Goal: Transaction & Acquisition: Book appointment/travel/reservation

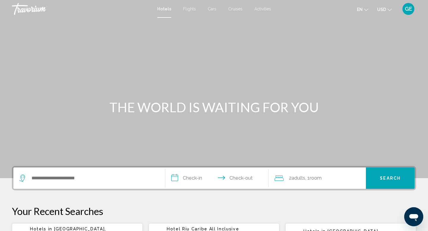
click at [382, 8] on span "USD" at bounding box center [381, 9] width 9 height 5
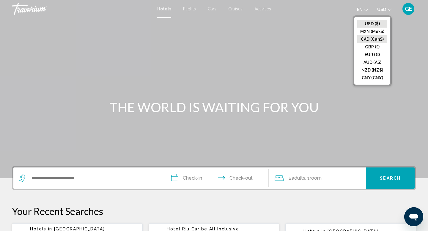
click at [381, 39] on button "CAD (Can$)" at bounding box center [372, 39] width 30 height 8
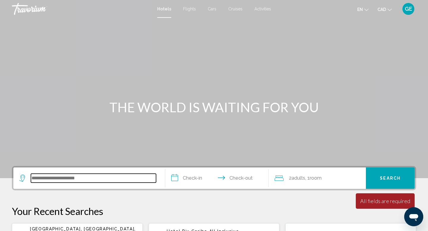
click at [77, 178] on input "Search widget" at bounding box center [93, 178] width 125 height 9
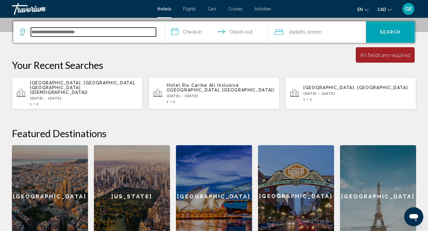
scroll to position [147, 0]
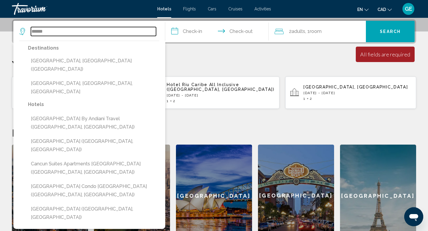
click at [32, 33] on input "******" at bounding box center [93, 31] width 125 height 9
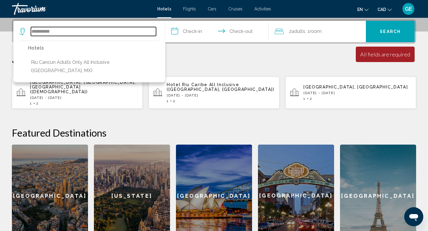
click at [83, 30] on input "**********" at bounding box center [93, 31] width 125 height 9
type input "**********"
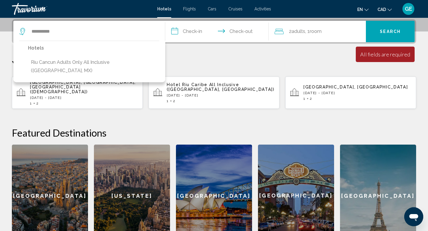
click at [198, 36] on input "**********" at bounding box center [218, 32] width 106 height 23
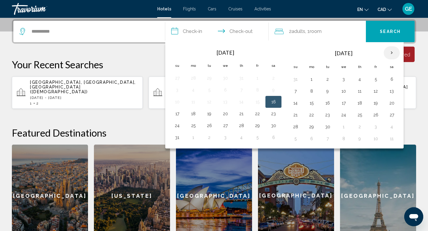
click at [391, 54] on th "Next month" at bounding box center [391, 52] width 16 height 13
click at [327, 79] on button "2" at bounding box center [327, 79] width 10 height 8
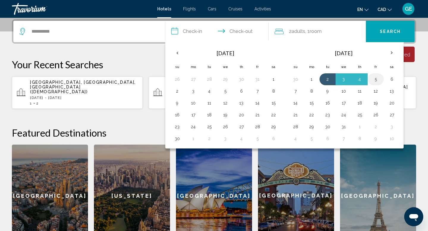
click at [376, 79] on button "5" at bounding box center [376, 79] width 10 height 8
type input "**********"
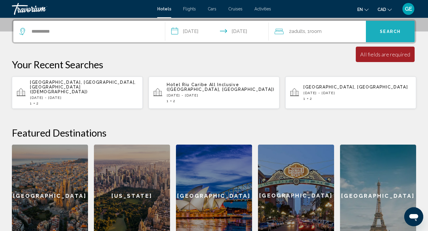
click at [381, 34] on button "Search" at bounding box center [389, 31] width 49 height 21
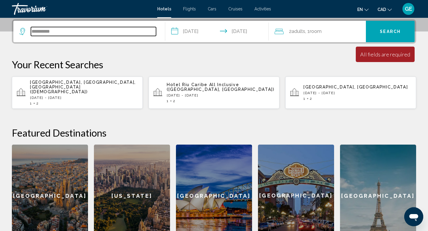
drag, startPoint x: 65, startPoint y: 32, endPoint x: 12, endPoint y: 30, distance: 53.5
click at [12, 30] on div "**********" at bounding box center [214, 31] width 404 height 24
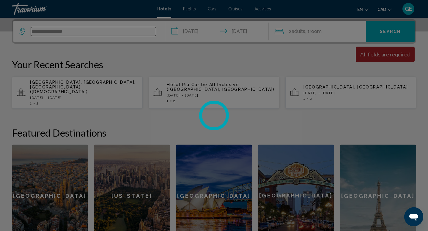
type input "**********"
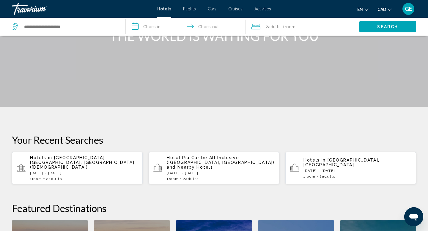
scroll to position [46, 0]
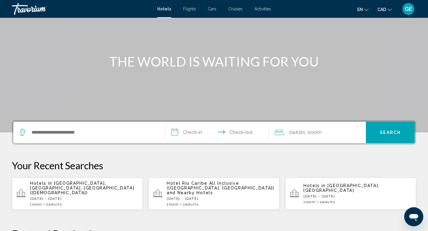
click at [217, 187] on p "Hotel Riu Caribe All Inclusive (Cancun, MX) and Nearby Hotels" at bounding box center [221, 188] width 108 height 14
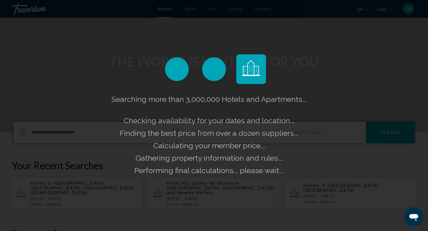
click at [217, 187] on div "Searching more than 3,000,000 Hotels and Apartments... Checking availability fo…" at bounding box center [214, 115] width 428 height 231
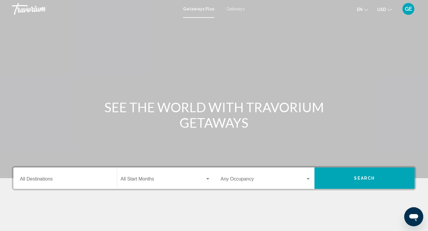
click at [384, 9] on span "USD" at bounding box center [381, 9] width 9 height 5
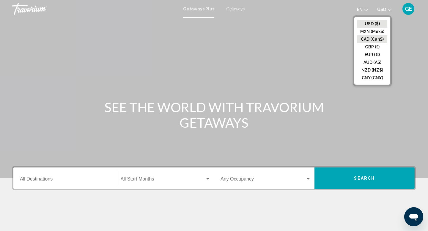
click at [369, 40] on button "CAD (Can$)" at bounding box center [372, 39] width 30 height 8
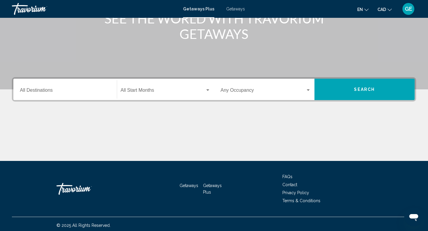
click at [88, 91] on input "Destination All Destinations" at bounding box center [65, 91] width 90 height 5
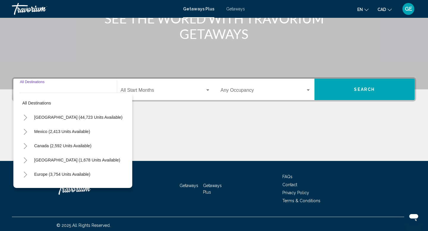
scroll to position [91, 0]
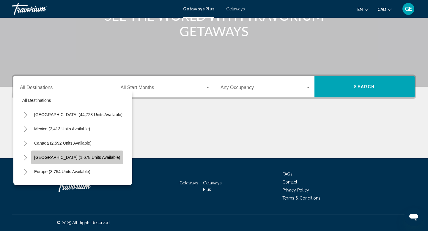
click at [94, 162] on button "Caribbean & Atlantic Islands (1,678 units available)" at bounding box center [77, 158] width 92 height 14
type input "**********"
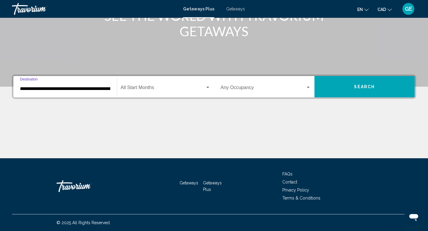
click at [182, 87] on span "Search widget" at bounding box center [163, 88] width 85 height 5
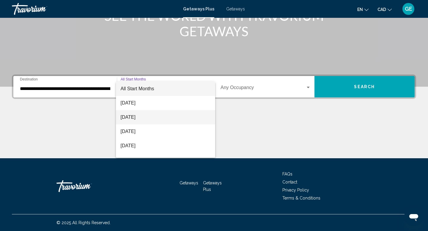
click at [169, 115] on span "[DATE]" at bounding box center [166, 117] width 90 height 14
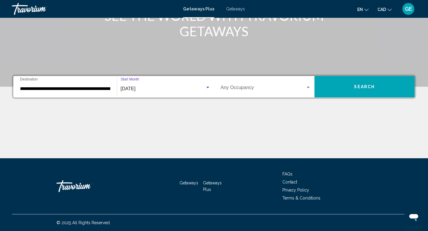
click at [362, 86] on span "Search" at bounding box center [364, 87] width 21 height 5
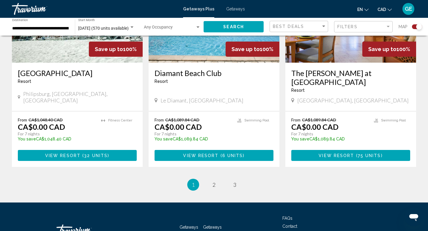
scroll to position [938, 0]
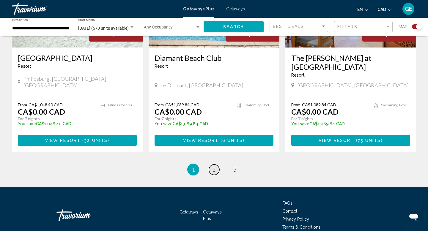
click at [213, 166] on span "2" at bounding box center [213, 169] width 3 height 7
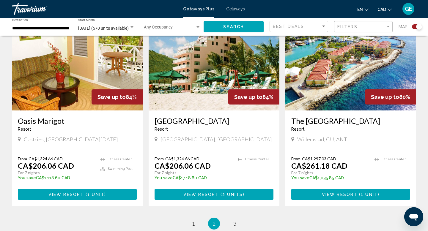
scroll to position [861, 0]
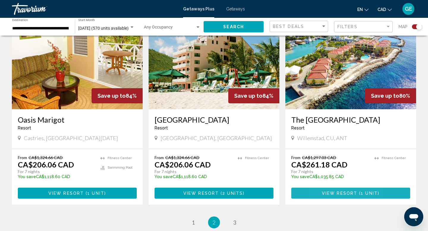
click at [321, 188] on button "View Resort ( 1 unit )" at bounding box center [350, 193] width 119 height 11
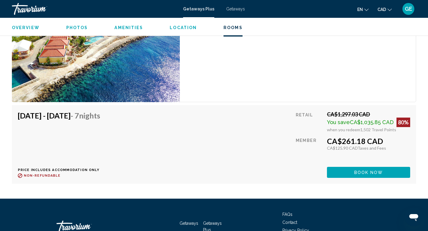
scroll to position [1016, 0]
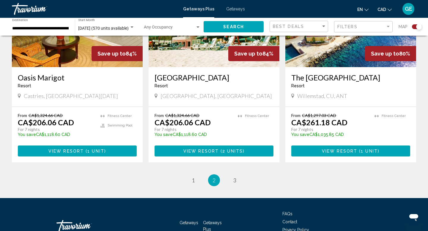
scroll to position [905, 0]
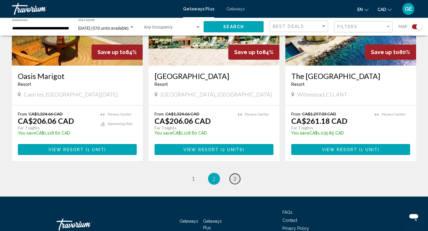
click at [235, 175] on span "3" at bounding box center [234, 178] width 3 height 7
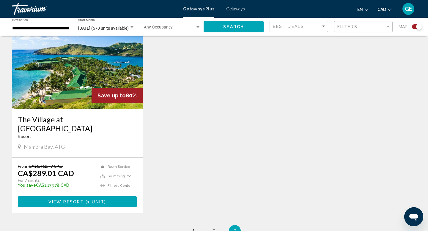
scroll to position [223, 0]
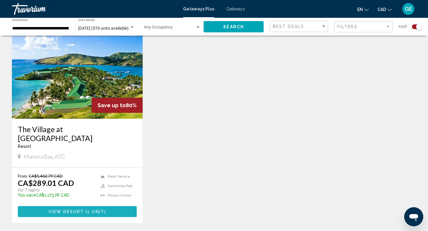
click at [89, 209] on span "1 unit" at bounding box center [95, 211] width 17 height 5
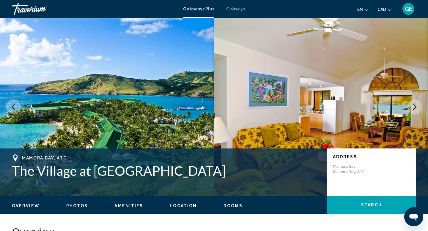
click at [419, 108] on button "Next image" at bounding box center [414, 106] width 15 height 15
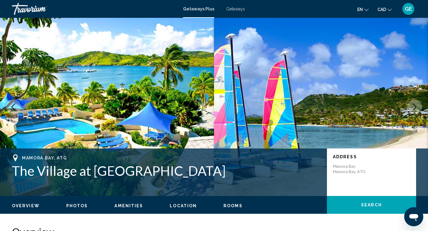
click at [419, 108] on button "Next image" at bounding box center [414, 106] width 15 height 15
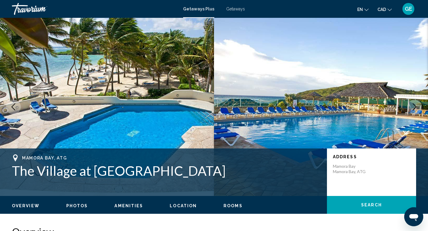
click at [419, 108] on button "Next image" at bounding box center [414, 106] width 15 height 15
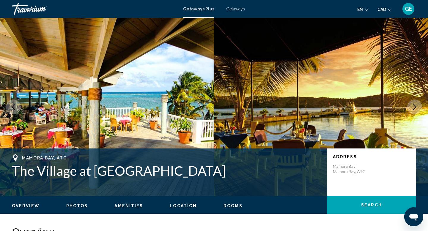
click at [419, 108] on button "Next image" at bounding box center [414, 106] width 15 height 15
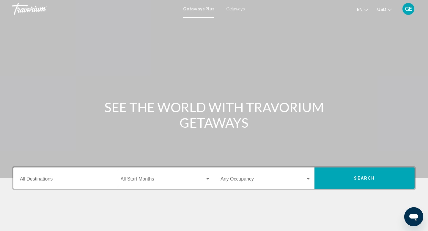
click at [384, 10] on span "USD" at bounding box center [381, 9] width 9 height 5
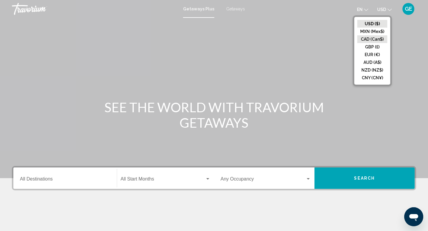
click at [376, 39] on button "CAD (Can$)" at bounding box center [372, 39] width 30 height 8
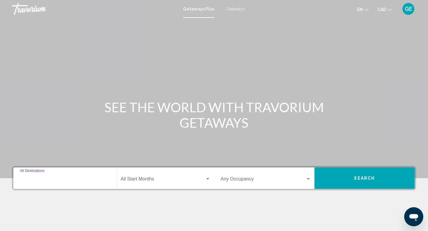
click at [77, 181] on input "Destination All Destinations" at bounding box center [65, 180] width 90 height 5
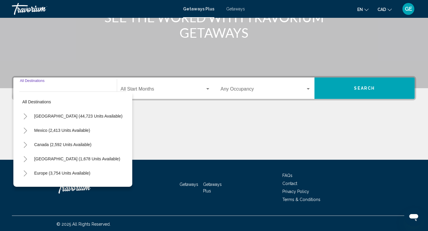
scroll to position [91, 0]
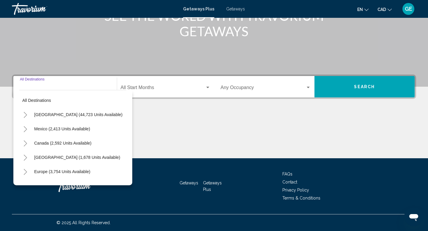
click at [189, 104] on div "Destination All Destinations All destinations United States (44,723 units avail…" at bounding box center [214, 117] width 428 height 84
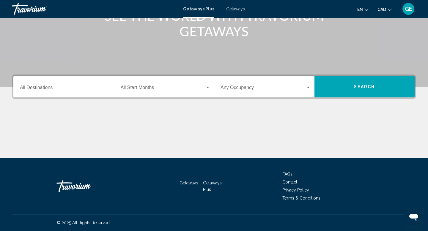
click at [363, 92] on button "Search" at bounding box center [364, 86] width 100 height 21
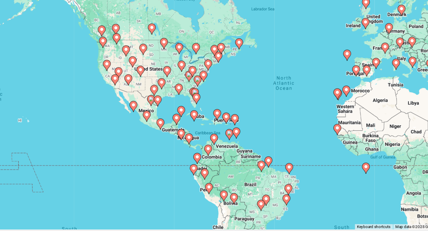
drag, startPoint x: 196, startPoint y: 155, endPoint x: 278, endPoint y: 140, distance: 83.9
click at [278, 140] on div "To activate drag with keyboard, press Alt + Enter. Once in keyboard drag state,…" at bounding box center [214, 131] width 404 height 178
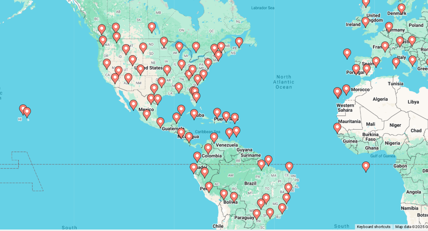
click at [242, 76] on image "Main content" at bounding box center [242, 77] width 4 height 4
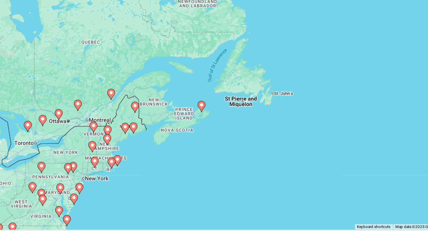
click at [214, 125] on image "Main content" at bounding box center [214, 125] width 4 height 4
type input "**********"
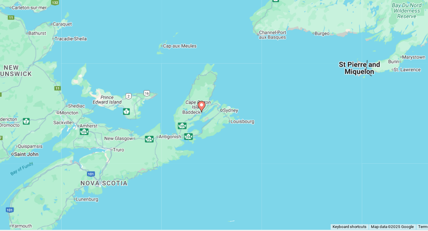
click at [214, 125] on image "Main content" at bounding box center [214, 125] width 4 height 4
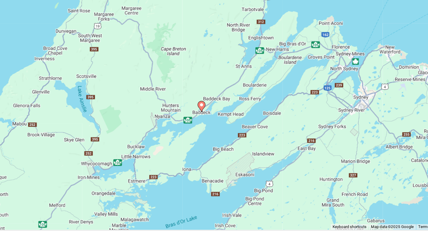
click at [214, 125] on image "Main content" at bounding box center [214, 125] width 4 height 4
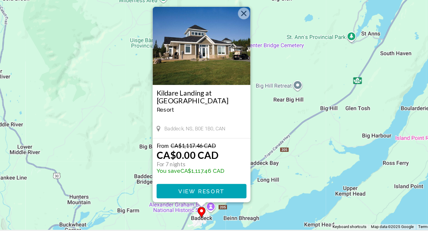
click at [246, 54] on button "Close" at bounding box center [245, 55] width 9 height 9
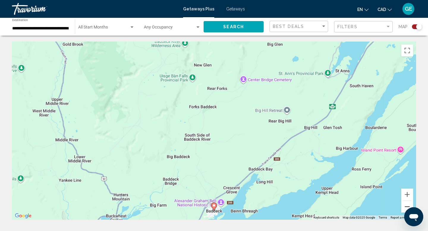
click at [409, 203] on button "Zoom out" at bounding box center [407, 207] width 12 height 12
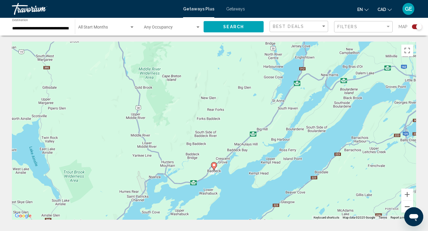
click at [408, 204] on button "Zoom out" at bounding box center [407, 207] width 12 height 12
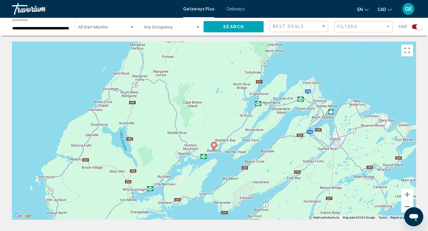
click at [408, 204] on button "Zoom out" at bounding box center [407, 207] width 12 height 12
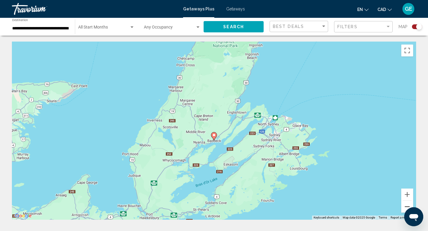
click at [408, 204] on button "Zoom out" at bounding box center [407, 207] width 12 height 12
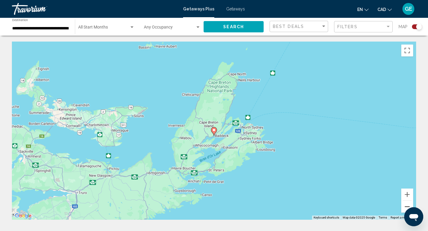
click at [408, 204] on button "Zoom out" at bounding box center [407, 207] width 12 height 12
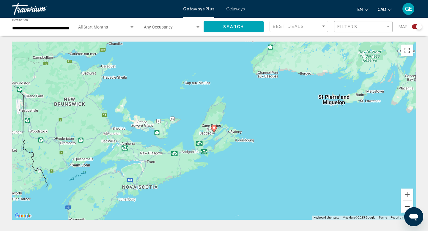
click at [408, 204] on button "Zoom out" at bounding box center [407, 207] width 12 height 12
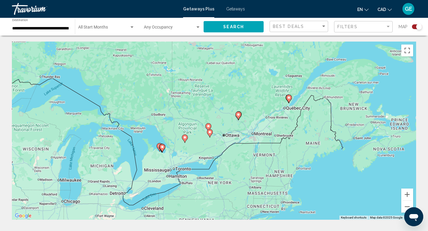
drag, startPoint x: 96, startPoint y: 128, endPoint x: 311, endPoint y: 118, distance: 214.3
click at [311, 118] on div "To activate drag with keyboard, press Alt + Enter. Once in keyboard drag state,…" at bounding box center [214, 131] width 404 height 178
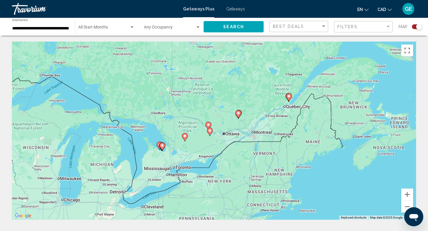
click at [237, 110] on gmp-advanced-marker "Main content" at bounding box center [238, 114] width 6 height 9
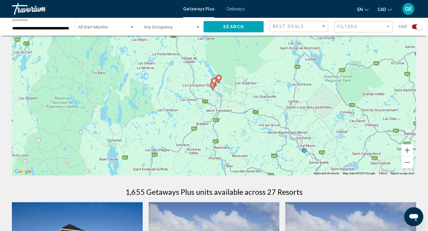
scroll to position [58, 0]
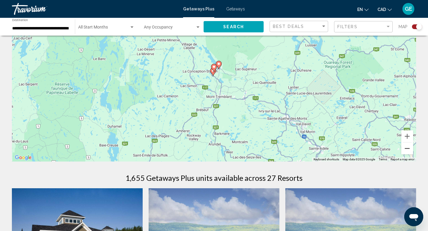
click at [407, 148] on button "Zoom out" at bounding box center [407, 149] width 12 height 12
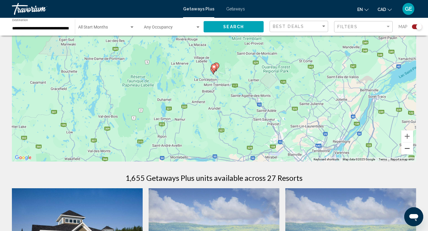
click at [407, 148] on button "Zoom out" at bounding box center [407, 149] width 12 height 12
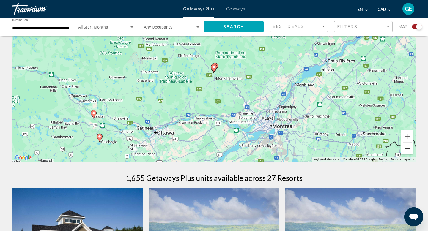
click at [407, 149] on button "Zoom out" at bounding box center [407, 149] width 12 height 12
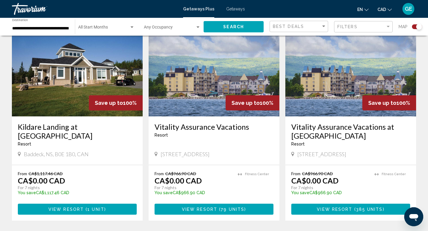
scroll to position [0, 0]
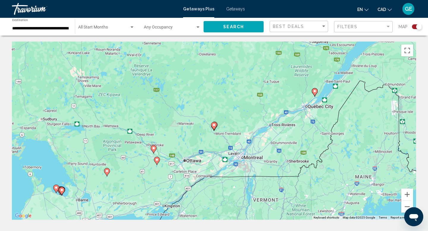
click at [215, 124] on image "Main content" at bounding box center [214, 125] width 4 height 4
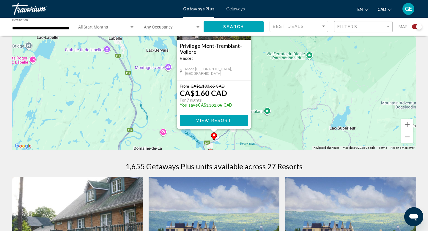
scroll to position [72, 0]
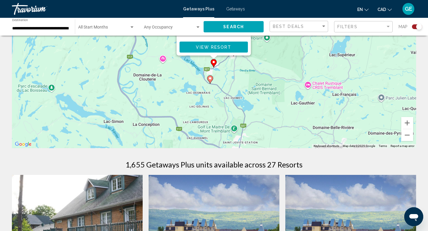
drag, startPoint x: 361, startPoint y: 102, endPoint x: 364, endPoint y: 32, distance: 70.4
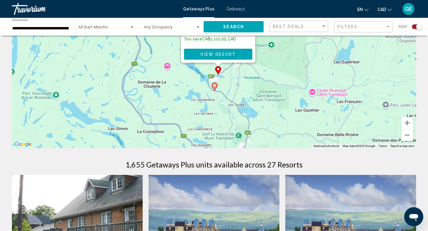
click at [213, 86] on image "Main content" at bounding box center [215, 86] width 4 height 4
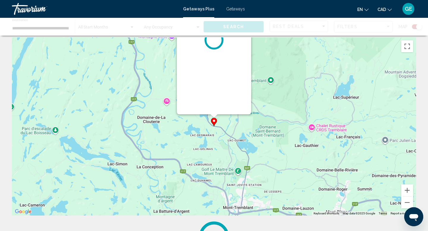
scroll to position [0, 0]
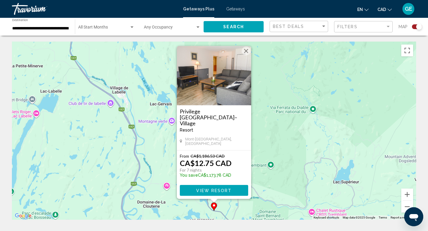
click at [274, 171] on div "To navigate, press the arrow keys. To activate drag with keyboard, press Alt + …" at bounding box center [214, 131] width 404 height 178
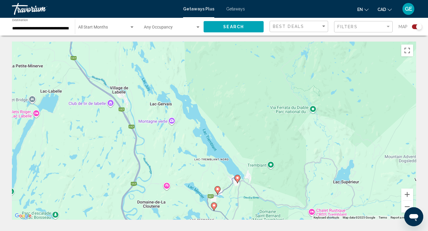
click at [238, 178] on image "Main content" at bounding box center [237, 178] width 4 height 4
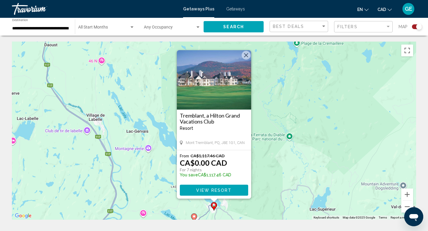
click at [271, 187] on div "To activate drag with keyboard, press Alt + Enter. Once in keyboard drag state,…" at bounding box center [214, 131] width 404 height 178
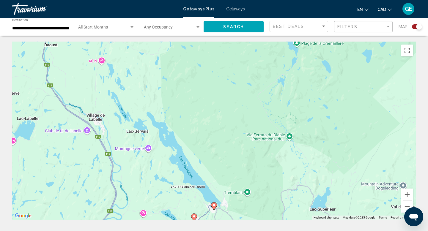
click at [245, 194] on div "To activate drag with keyboard, press Alt + Enter. Once in keyboard drag state,…" at bounding box center [214, 131] width 404 height 178
click at [247, 190] on div "To activate drag with keyboard, press Alt + Enter. Once in keyboard drag state,…" at bounding box center [214, 131] width 404 height 178
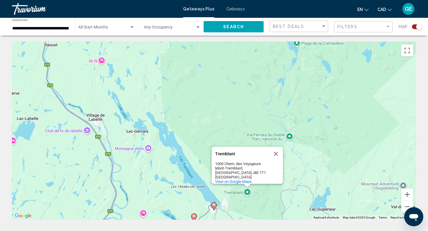
click at [243, 191] on div "To activate drag with keyboard, press Alt + Enter. Once in keyboard drag state,…" at bounding box center [214, 131] width 404 height 178
click at [272, 188] on div "To activate drag with keyboard, press Alt + Enter. Once in keyboard drag state,…" at bounding box center [214, 131] width 404 height 178
click at [274, 148] on button "Close" at bounding box center [275, 154] width 14 height 14
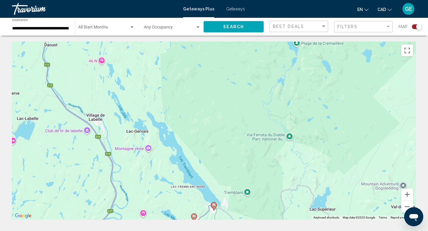
click at [269, 186] on div "To activate drag with keyboard, press Alt + Enter. Once in keyboard drag state,…" at bounding box center [214, 131] width 404 height 178
click at [268, 186] on div "To activate drag with keyboard, press Alt + Enter. Once in keyboard drag state,…" at bounding box center [214, 131] width 404 height 178
click at [288, 137] on div "To activate drag with keyboard, press Alt + Enter. Once in keyboard drag state,…" at bounding box center [214, 131] width 404 height 178
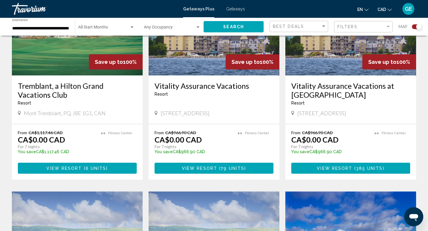
scroll to position [269, 0]
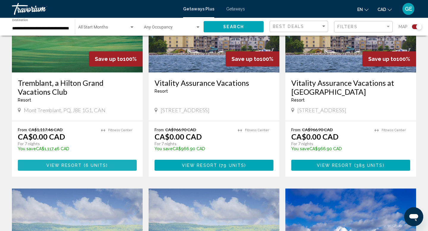
click at [73, 165] on span "View Resort" at bounding box center [63, 165] width 35 height 5
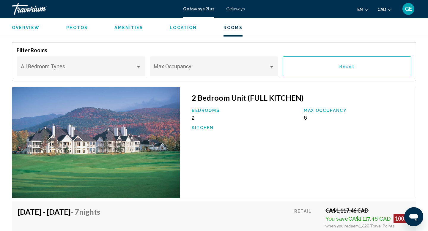
scroll to position [977, 0]
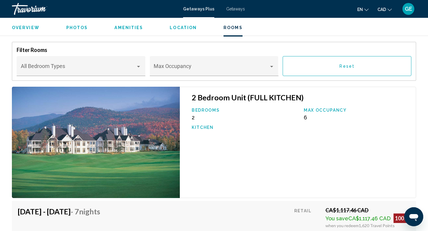
drag, startPoint x: 303, startPoint y: 91, endPoint x: 184, endPoint y: 95, distance: 119.1
click at [184, 95] on div "2 Bedroom Unit (FULL KITCHEN) Bedrooms 2 Max Occupancy 6 Kitchen" at bounding box center [298, 143] width 236 height 112
click at [255, 148] on div "2 Bedroom Unit (FULL KITCHEN) Bedrooms 2 Max Occupancy 6 Kitchen" at bounding box center [298, 143] width 236 height 112
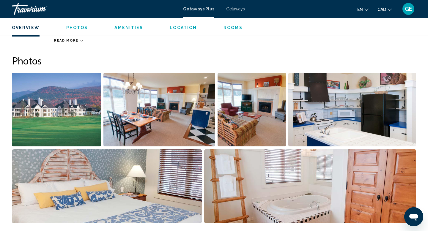
scroll to position [263, 0]
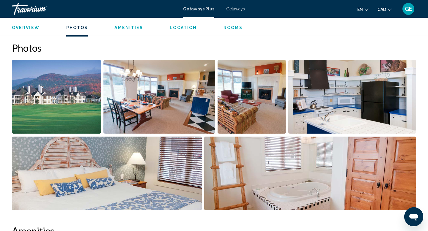
click at [152, 109] on img "Open full-screen image slider" at bounding box center [158, 97] width 111 height 74
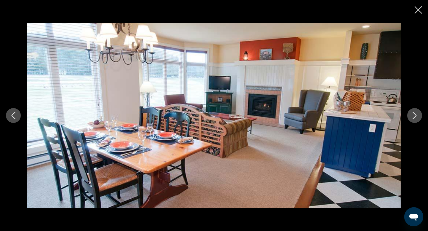
click at [414, 117] on icon "Next image" at bounding box center [414, 115] width 4 height 7
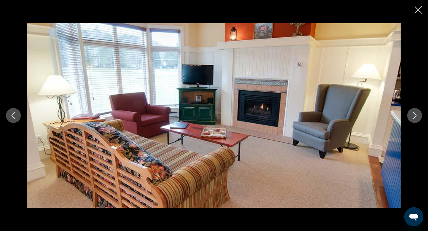
click at [414, 117] on icon "Next image" at bounding box center [414, 115] width 4 height 7
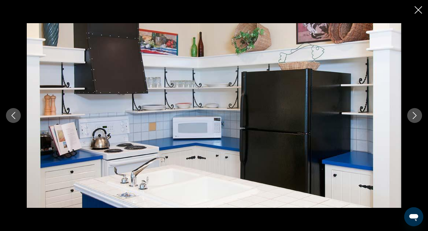
click at [414, 117] on icon "Next image" at bounding box center [414, 115] width 4 height 7
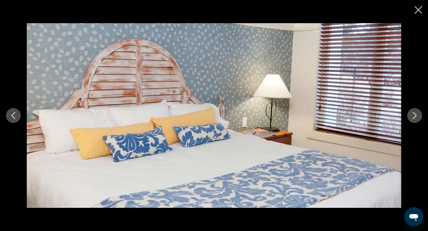
click at [414, 117] on icon "Next image" at bounding box center [414, 115] width 4 height 7
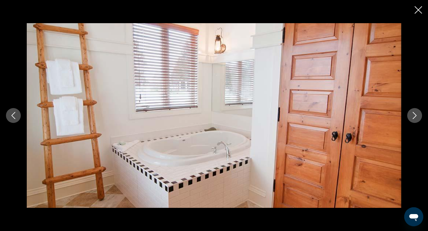
click at [414, 117] on icon "Next image" at bounding box center [414, 115] width 4 height 7
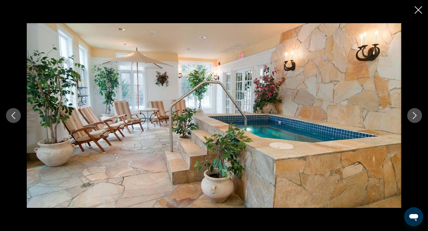
click at [414, 117] on icon "Next image" at bounding box center [414, 115] width 4 height 7
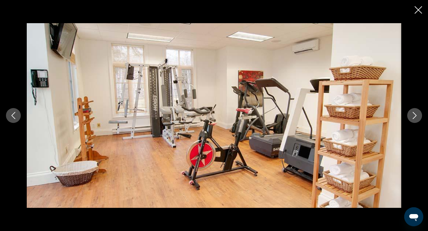
click at [414, 117] on icon "Next image" at bounding box center [414, 115] width 4 height 7
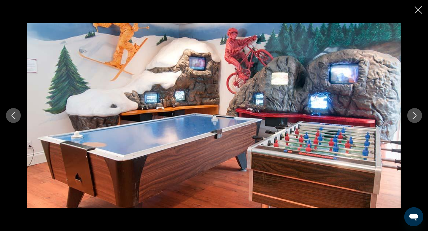
click at [414, 117] on icon "Next image" at bounding box center [414, 115] width 4 height 7
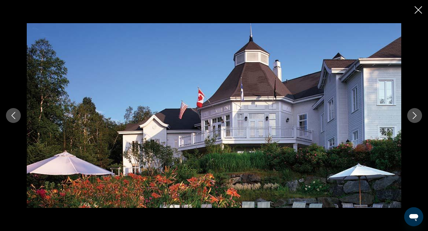
click at [414, 117] on icon "Next image" at bounding box center [414, 115] width 4 height 7
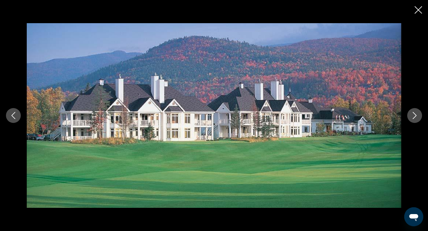
click at [419, 13] on icon "Close slideshow" at bounding box center [417, 9] width 7 height 7
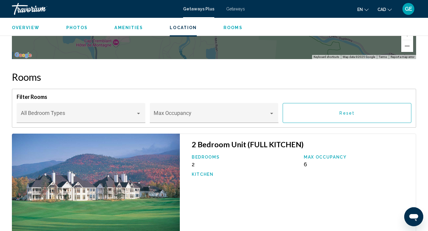
scroll to position [941, 0]
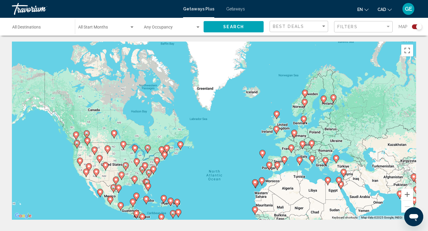
drag, startPoint x: 310, startPoint y: 60, endPoint x: 330, endPoint y: 116, distance: 59.6
click at [330, 116] on div "To activate drag with keyboard, press Alt + Enter. Once in keyboard drag state,…" at bounding box center [214, 131] width 404 height 178
click at [326, 80] on image "Main content" at bounding box center [326, 80] width 4 height 4
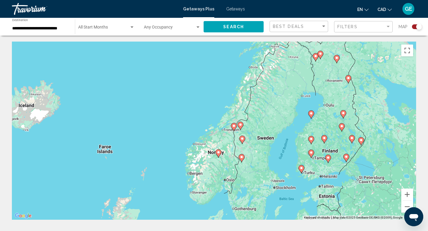
drag, startPoint x: 163, startPoint y: 171, endPoint x: 286, endPoint y: 112, distance: 136.9
click at [286, 112] on div "To activate drag with keyboard, press Alt + Enter. Once in keyboard drag state,…" at bounding box center [214, 131] width 404 height 178
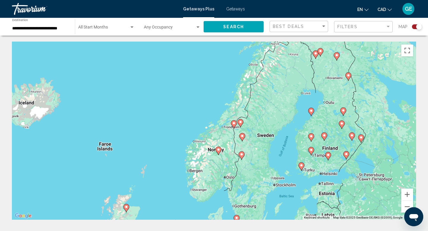
click at [233, 123] on image "Main content" at bounding box center [234, 123] width 4 height 4
type input "**********"
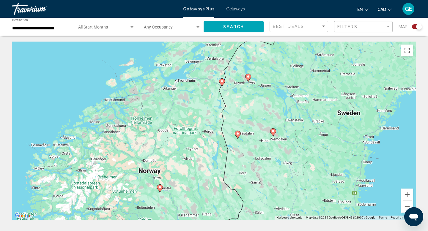
drag, startPoint x: 256, startPoint y: 202, endPoint x: 264, endPoint y: 155, distance: 47.3
click at [264, 155] on div "To navigate, press the arrow keys. To activate drag with keyboard, press Alt + …" at bounding box center [214, 131] width 404 height 178
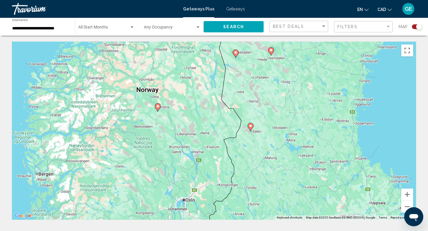
drag, startPoint x: 268, startPoint y: 201, endPoint x: 266, endPoint y: 120, distance: 81.4
click at [266, 120] on div "To navigate, press the arrow keys. To activate drag with keyboard, press Alt + …" at bounding box center [214, 131] width 404 height 178
click at [251, 128] on icon "Main content" at bounding box center [250, 127] width 5 height 8
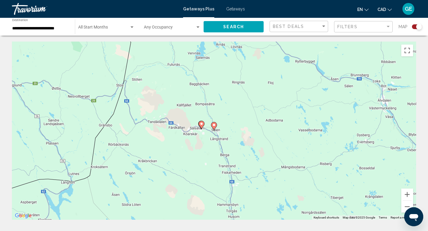
click at [215, 126] on icon "Main content" at bounding box center [213, 126] width 5 height 8
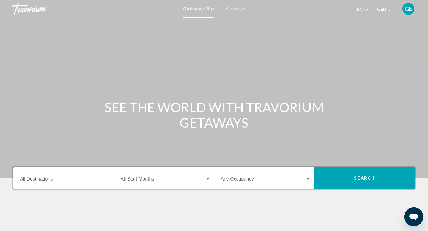
click at [386, 10] on button "USD USD ($) MXN (Mex$) CAD (Can$) GBP (£) EUR (€) AUD (A$) NZD (NZ$) CNY (CN¥)" at bounding box center [384, 9] width 15 height 9
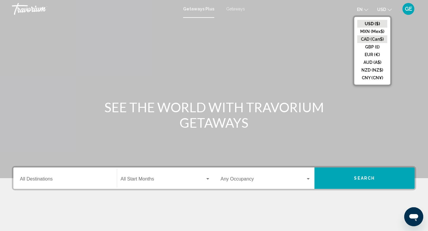
click at [381, 41] on button "CAD (Can$)" at bounding box center [372, 39] width 30 height 8
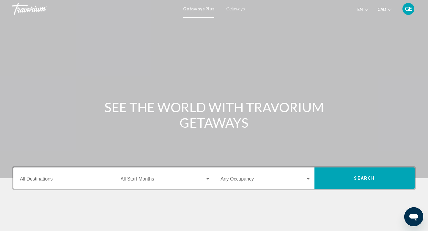
scroll to position [3, 0]
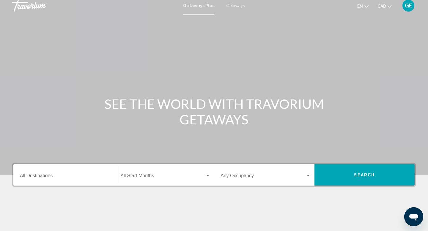
click at [236, 5] on span "Getaways" at bounding box center [235, 5] width 19 height 5
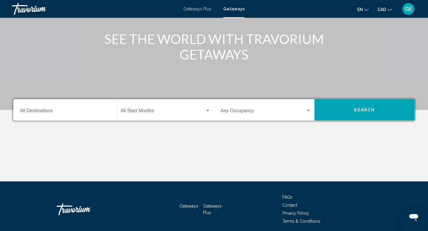
scroll to position [91, 0]
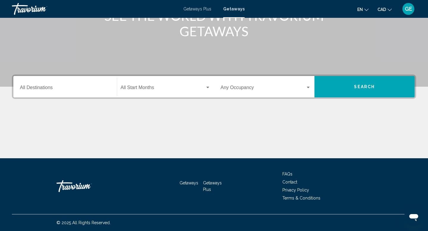
click at [89, 85] on div "Destination All Destinations" at bounding box center [65, 86] width 90 height 19
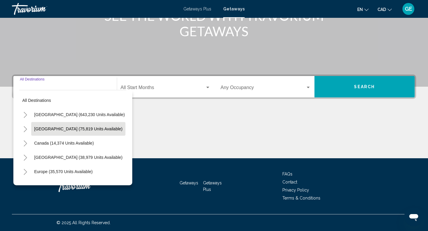
click at [86, 130] on span "[GEOGRAPHIC_DATA] (75,819 units available)" at bounding box center [78, 128] width 88 height 5
type input "**********"
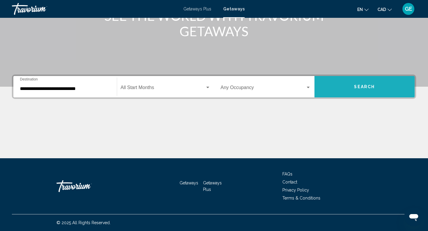
click at [340, 77] on button "Search" at bounding box center [364, 86] width 100 height 21
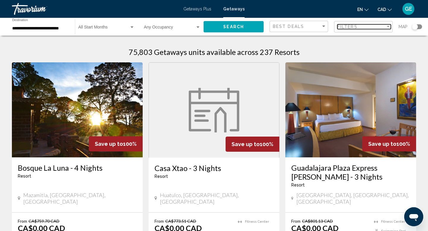
click at [354, 26] on span "Filters" at bounding box center [347, 26] width 20 height 5
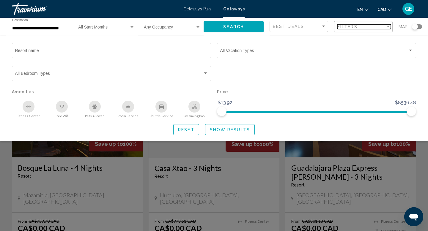
click at [369, 27] on div "Filters" at bounding box center [361, 26] width 48 height 5
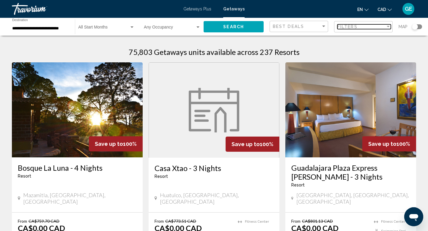
click at [369, 27] on div "Filters" at bounding box center [361, 26] width 48 height 5
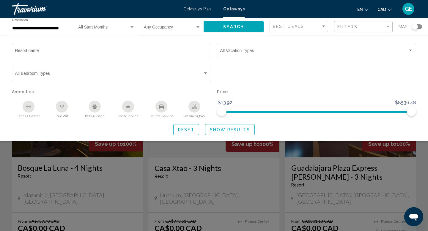
click at [284, 167] on div "Search widget" at bounding box center [214, 160] width 428 height 142
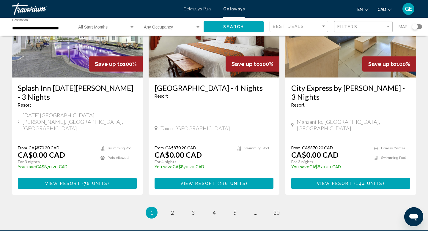
scroll to position [739, 0]
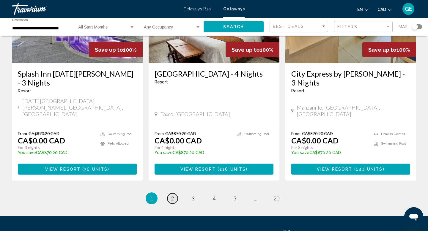
click at [173, 195] on span "2" at bounding box center [172, 198] width 3 height 7
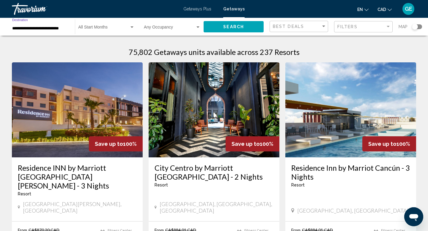
click at [41, 28] on input "**********" at bounding box center [40, 28] width 57 height 5
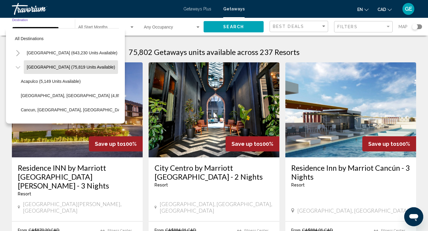
click at [141, 49] on h1 "75,802 Getaways units available across 237 Resorts" at bounding box center [214, 52] width 171 height 9
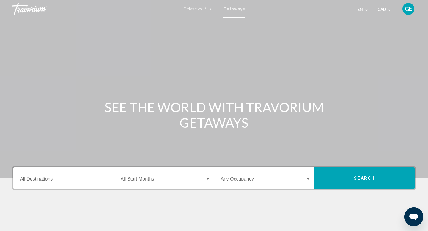
click at [78, 174] on div "Destination All Destinations" at bounding box center [65, 178] width 90 height 19
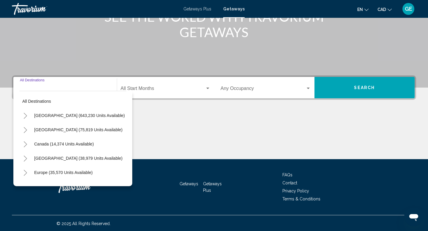
scroll to position [91, 0]
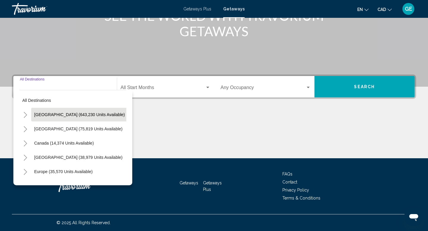
click at [82, 116] on span "[GEOGRAPHIC_DATA] (643,230 units available)" at bounding box center [79, 114] width 91 height 5
type input "**********"
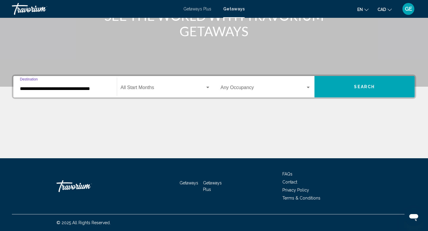
click at [342, 91] on button "Search" at bounding box center [364, 86] width 100 height 21
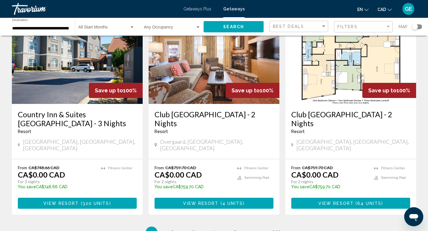
scroll to position [707, 0]
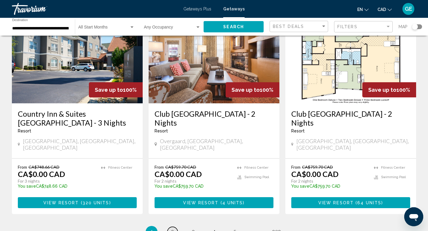
click at [172, 229] on span "2" at bounding box center [172, 232] width 3 height 7
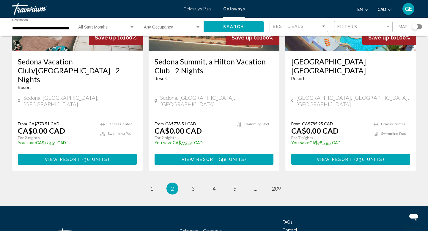
scroll to position [763, 0]
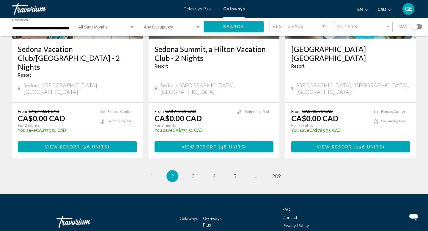
click at [47, 30] on input "**********" at bounding box center [40, 28] width 57 height 5
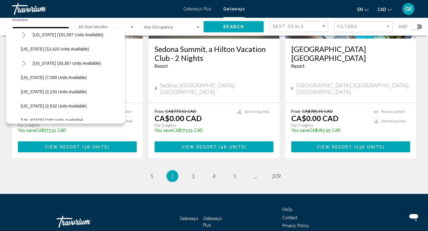
scroll to position [93, 0]
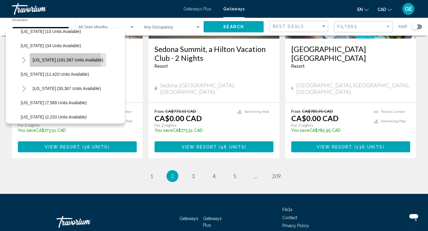
click at [65, 60] on span "[US_STATE] (191,587 units available)" at bounding box center [68, 60] width 70 height 5
type input "**********"
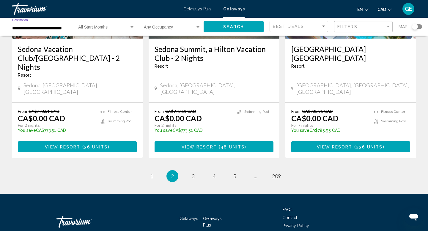
click at [227, 24] on button "Search" at bounding box center [233, 26] width 60 height 11
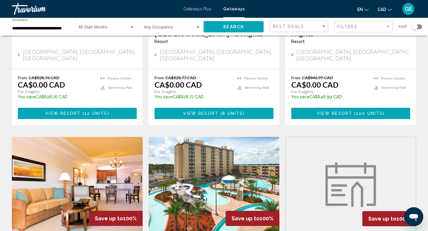
scroll to position [482, 0]
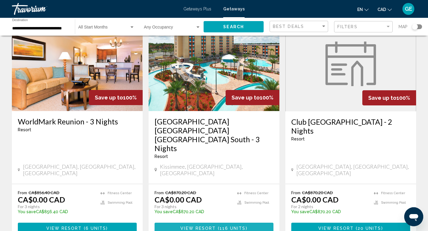
click at [240, 226] on span "116 units" at bounding box center [232, 228] width 26 height 5
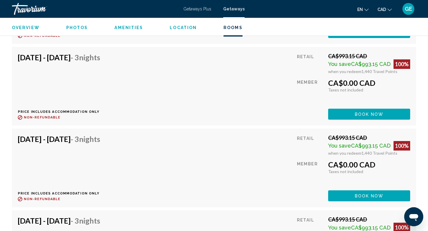
scroll to position [1357, 0]
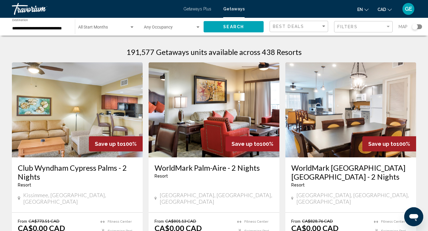
click at [47, 26] on input "**********" at bounding box center [40, 28] width 57 height 5
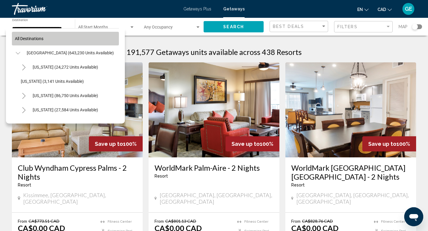
click at [23, 39] on span "All destinations" at bounding box center [29, 38] width 29 height 5
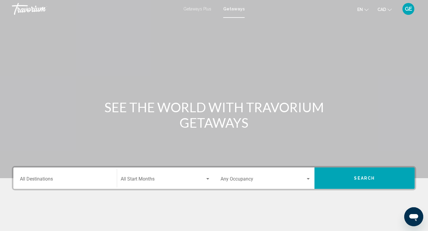
click at [75, 182] on input "Destination All Destinations" at bounding box center [65, 180] width 90 height 5
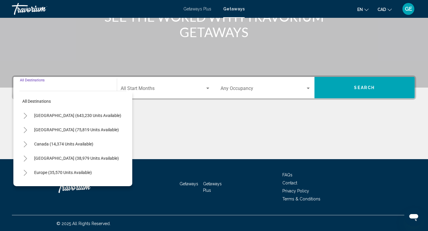
scroll to position [91, 0]
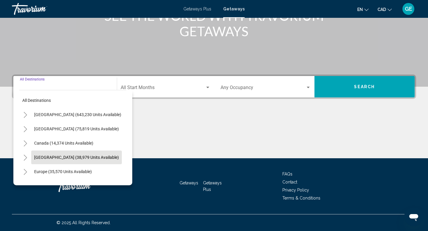
click at [77, 159] on span "[GEOGRAPHIC_DATA] (38,979 units available)" at bounding box center [76, 157] width 85 height 5
type input "**********"
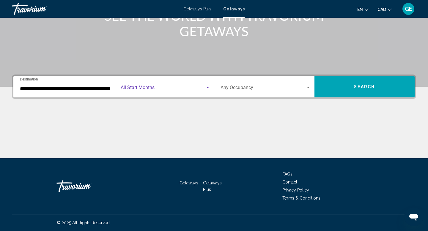
click at [171, 87] on span "Search widget" at bounding box center [163, 88] width 85 height 5
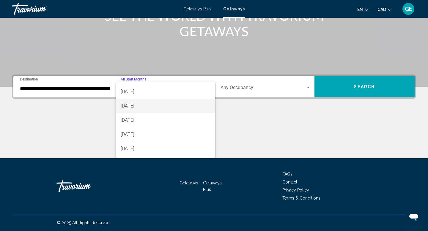
scroll to position [41, 0]
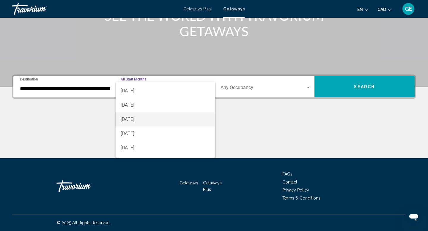
click at [165, 118] on span "[DATE]" at bounding box center [166, 119] width 90 height 14
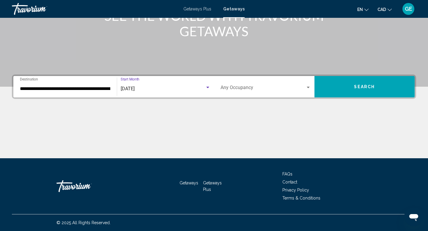
click at [340, 86] on button "Search" at bounding box center [364, 86] width 100 height 21
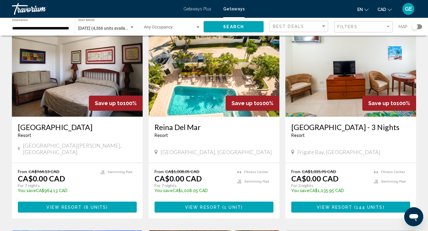
scroll to position [455, 0]
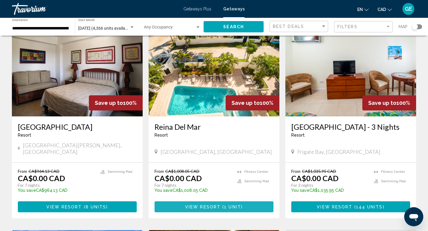
click at [247, 209] on button "View Resort ( 1 unit )" at bounding box center [213, 206] width 119 height 11
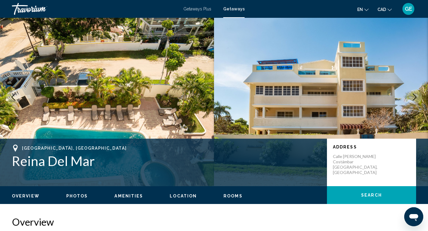
scroll to position [11, 0]
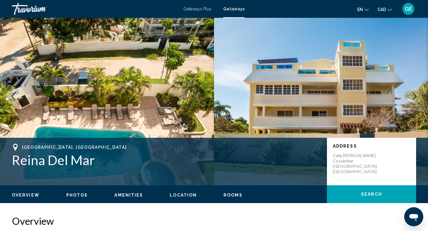
click at [414, 96] on icon "Next image" at bounding box center [414, 96] width 7 height 7
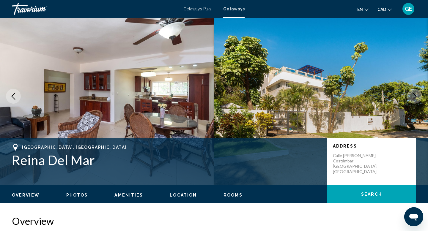
click at [414, 96] on icon "Next image" at bounding box center [414, 96] width 7 height 7
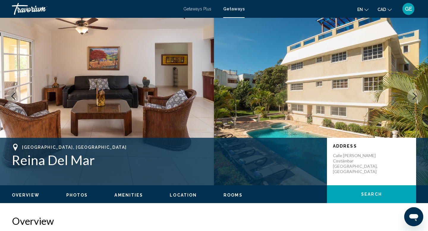
click at [414, 96] on icon "Next image" at bounding box center [414, 96] width 7 height 7
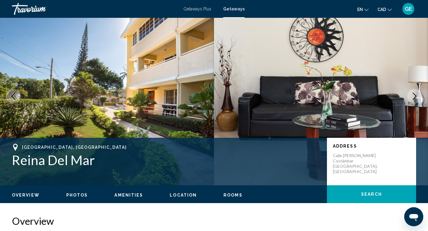
click at [414, 96] on icon "Next image" at bounding box center [414, 96] width 7 height 7
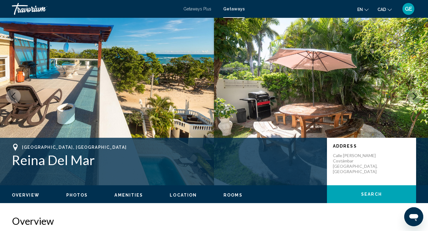
click at [414, 96] on icon "Next image" at bounding box center [414, 96] width 7 height 7
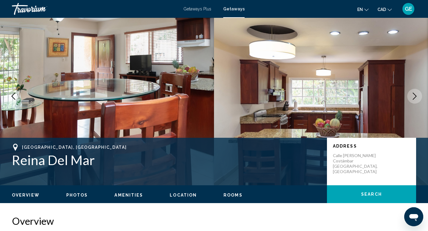
click at [414, 96] on icon "Next image" at bounding box center [414, 96] width 7 height 7
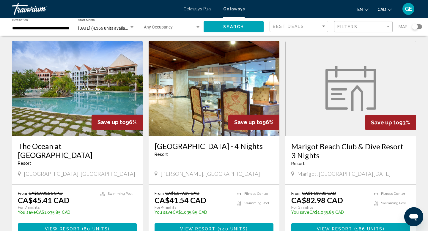
scroll to position [695, 0]
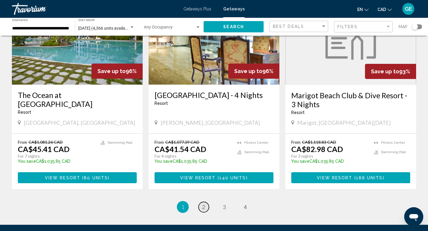
click at [205, 208] on link "page 2" at bounding box center [203, 207] width 10 height 10
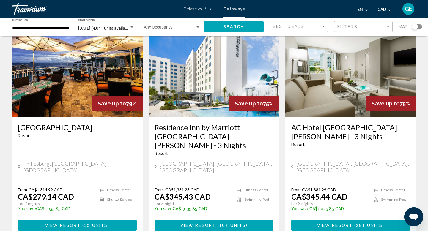
scroll to position [44, 0]
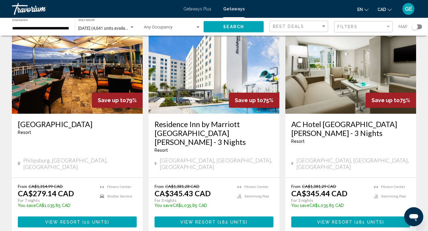
click at [76, 220] on span "View Resort" at bounding box center [62, 222] width 35 height 5
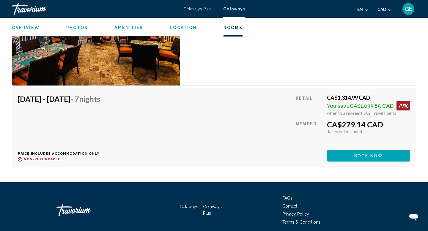
scroll to position [983, 0]
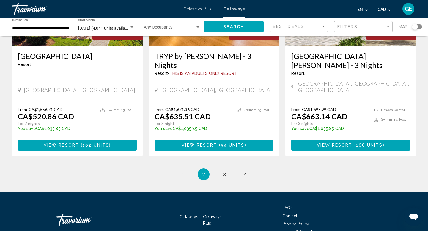
scroll to position [772, 0]
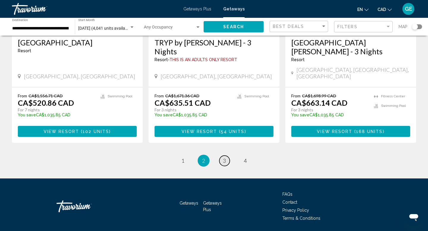
click at [224, 157] on span "3" at bounding box center [224, 160] width 3 height 7
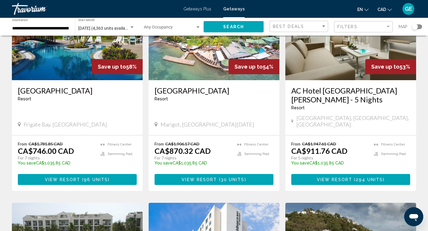
scroll to position [99, 0]
